Goal: Task Accomplishment & Management: Manage account settings

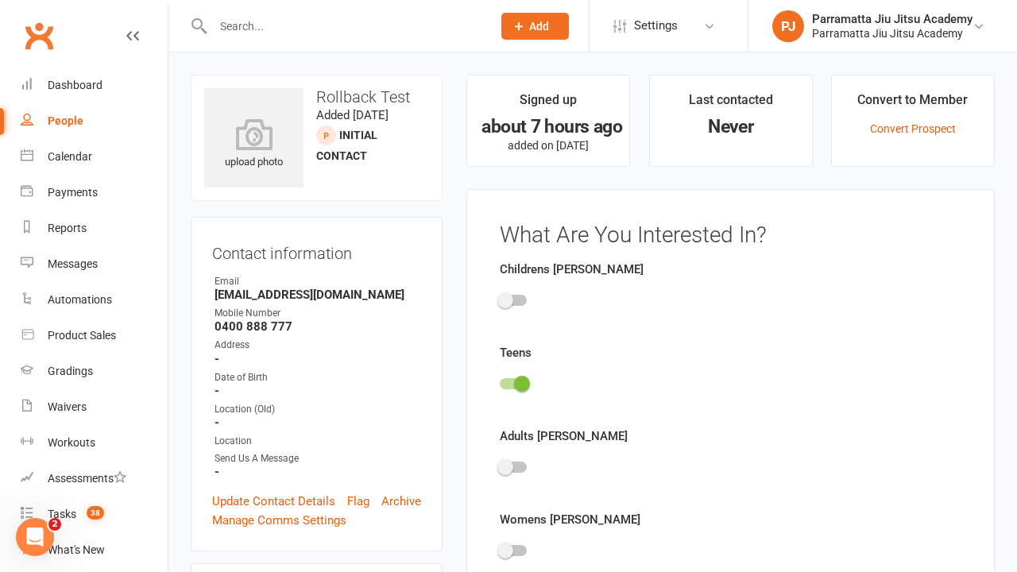
scroll to position [110, 0]
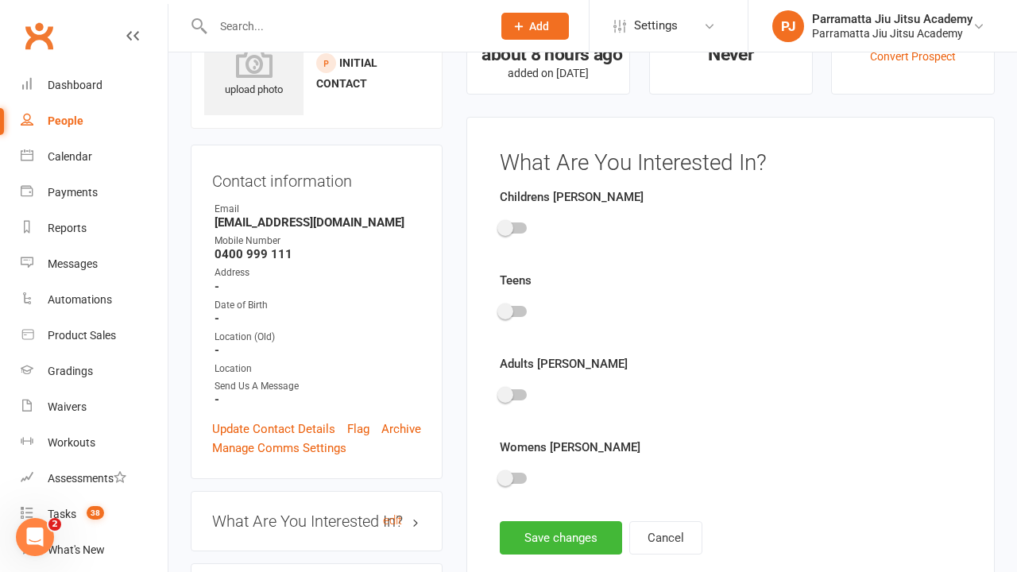
scroll to position [110, 0]
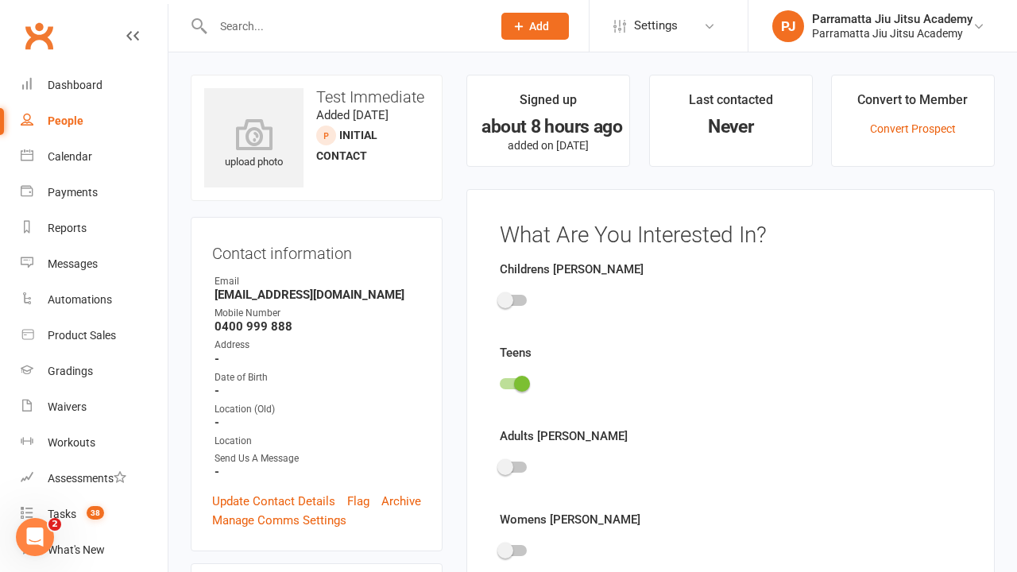
scroll to position [110, 0]
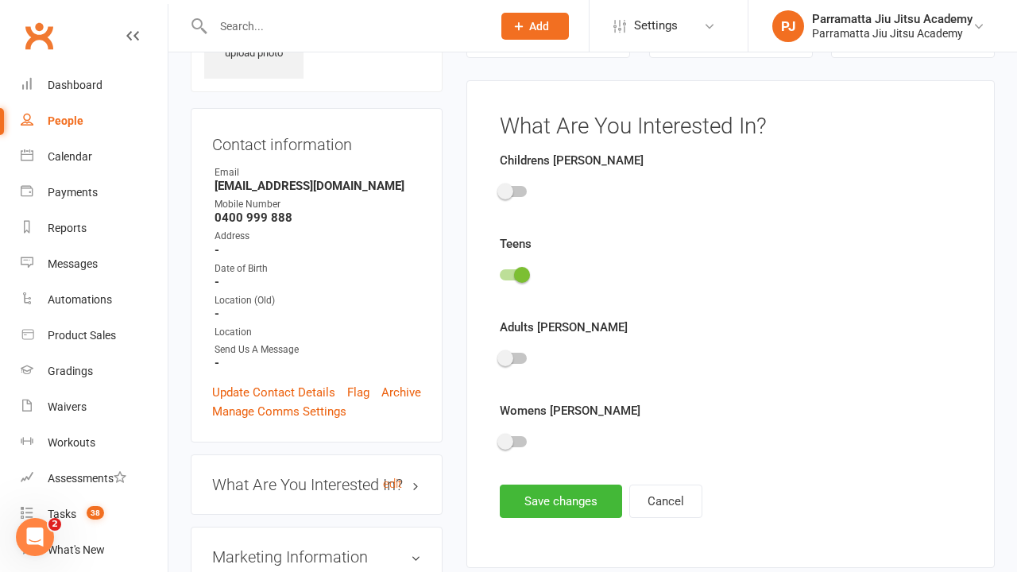
scroll to position [110, 0]
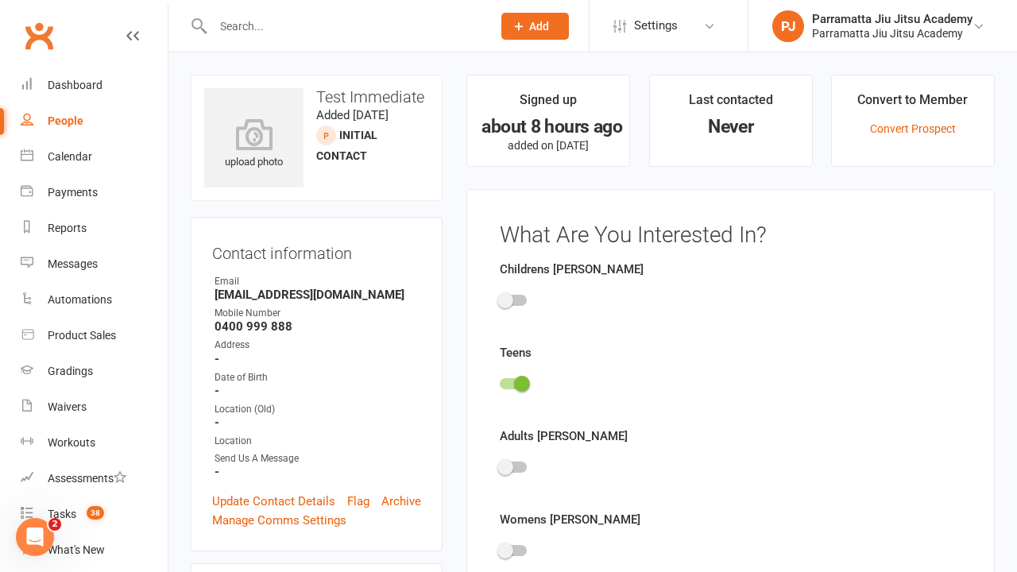
scroll to position [110, 0]
